Goal: Information Seeking & Learning: Learn about a topic

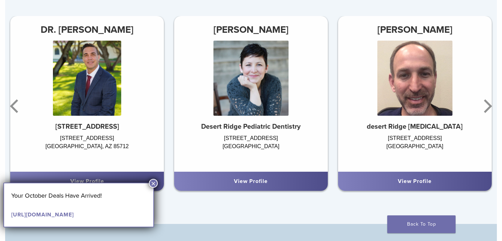
scroll to position [433, 0]
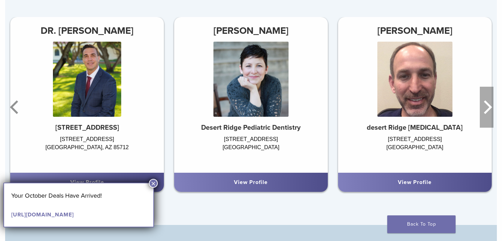
click at [486, 106] on icon "Next" at bounding box center [486, 107] width 14 height 41
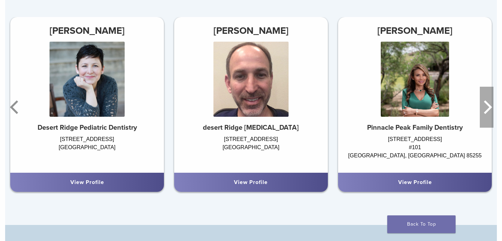
click at [486, 105] on icon "Next" at bounding box center [486, 107] width 14 height 41
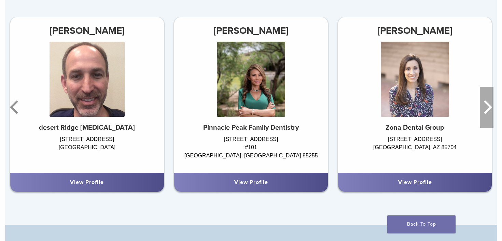
click at [486, 105] on icon "Next" at bounding box center [486, 107] width 14 height 41
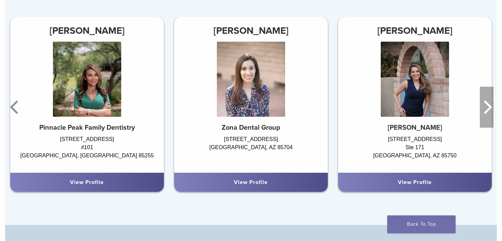
click at [486, 105] on icon "Next" at bounding box center [486, 107] width 14 height 41
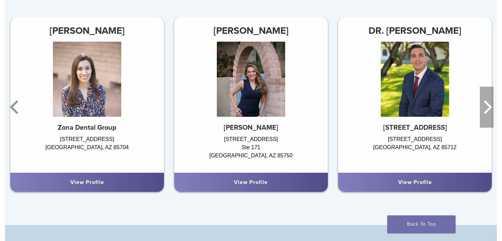
click at [486, 105] on icon "Next" at bounding box center [486, 107] width 14 height 41
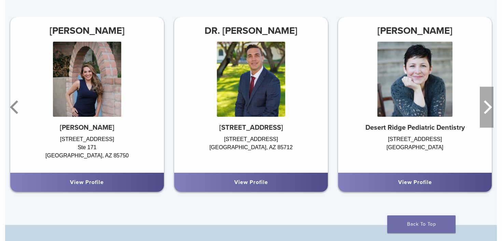
click at [486, 105] on icon "Next" at bounding box center [486, 107] width 14 height 41
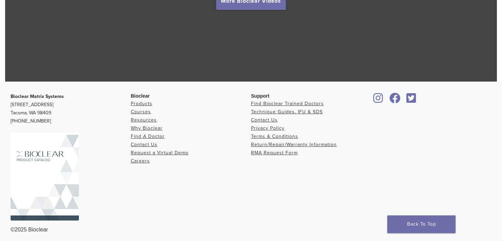
scroll to position [1310, 0]
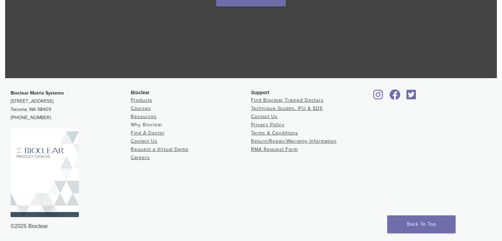
click at [148, 123] on link "Why Bioclear" at bounding box center [147, 125] width 32 height 6
